Goal: Information Seeking & Learning: Learn about a topic

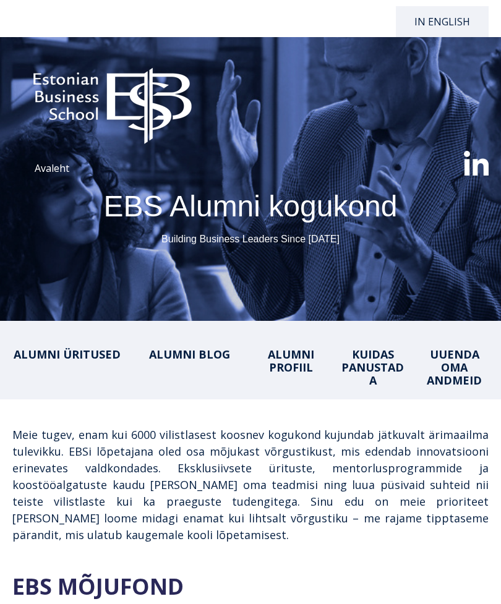
select select "**"
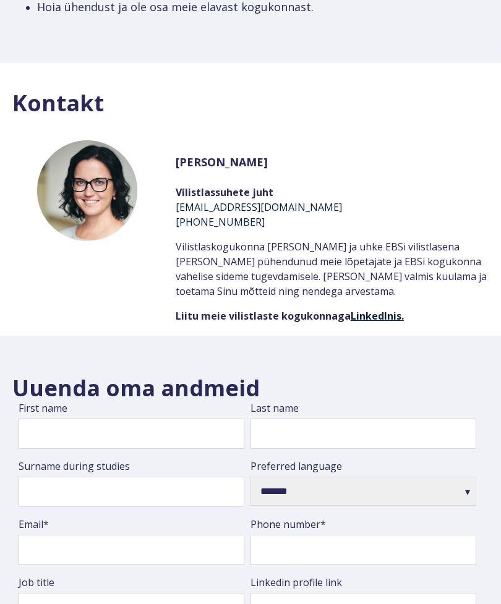
scroll to position [2402, 0]
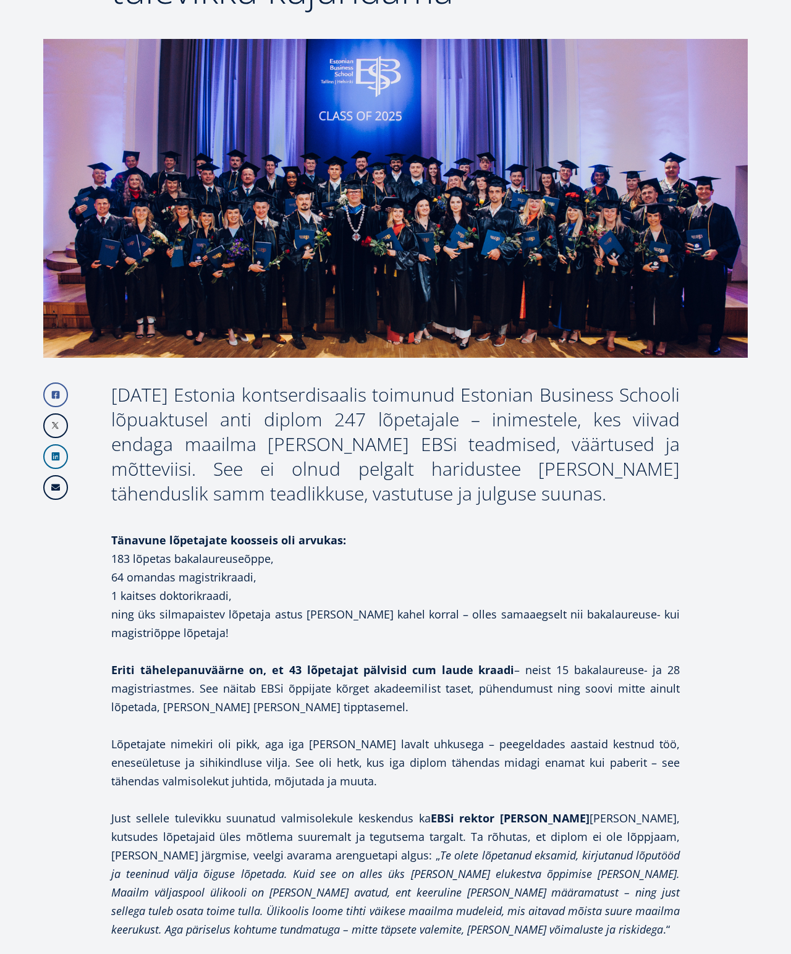
scroll to position [312, 0]
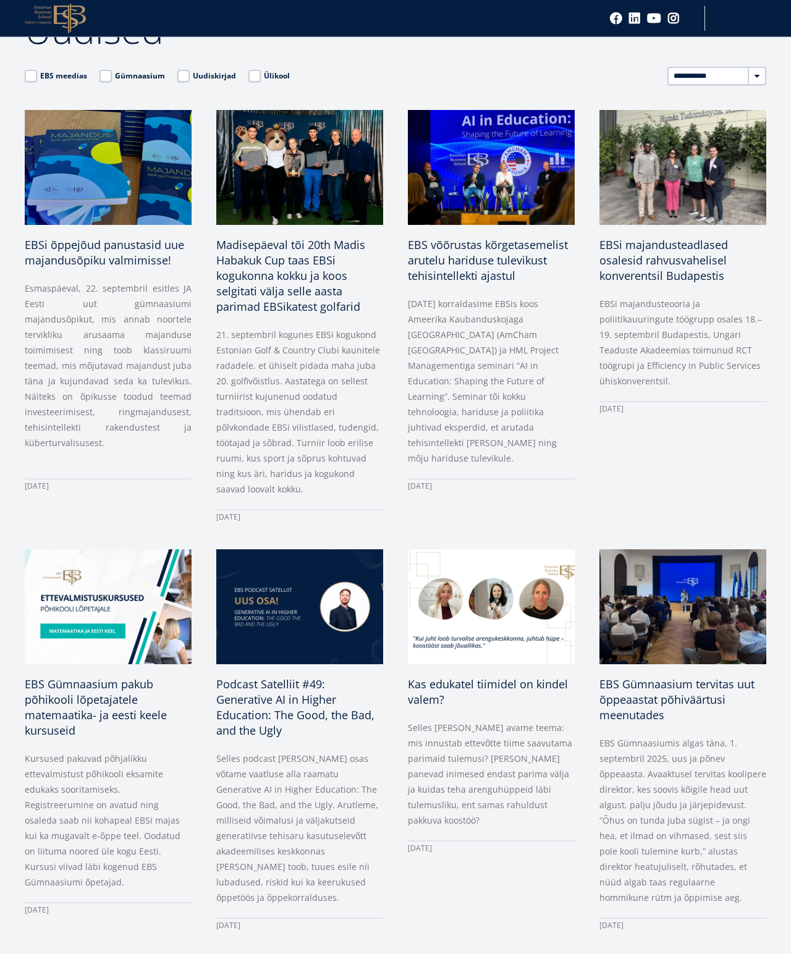
scroll to position [108, 0]
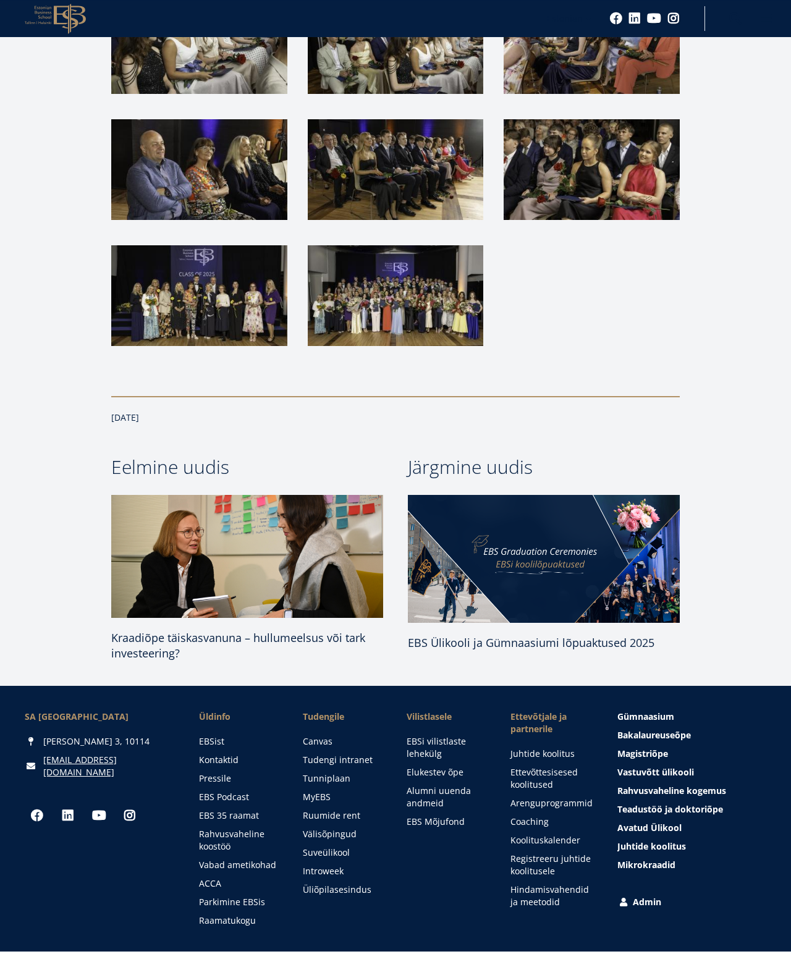
scroll to position [1950, 0]
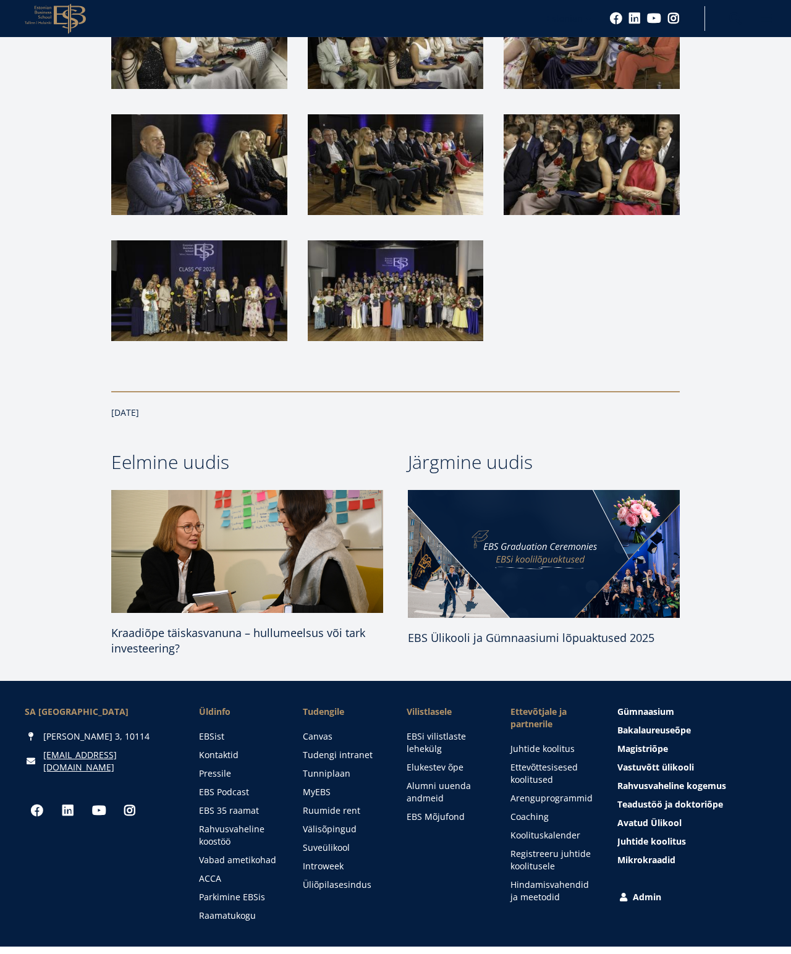
click at [248, 805] on link "EBS 35 raamat" at bounding box center [238, 811] width 79 height 12
